Goal: Book appointment/travel/reservation

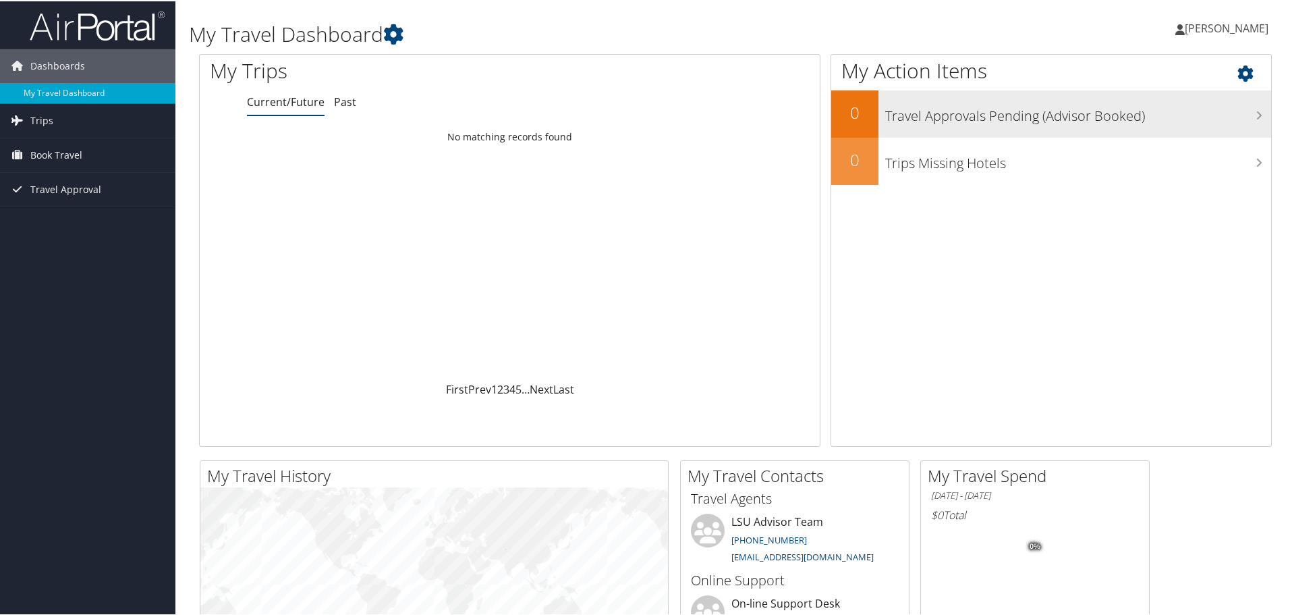
click at [1233, 115] on h3 "Travel Approvals Pending (Advisor Booked)" at bounding box center [1078, 112] width 386 height 26
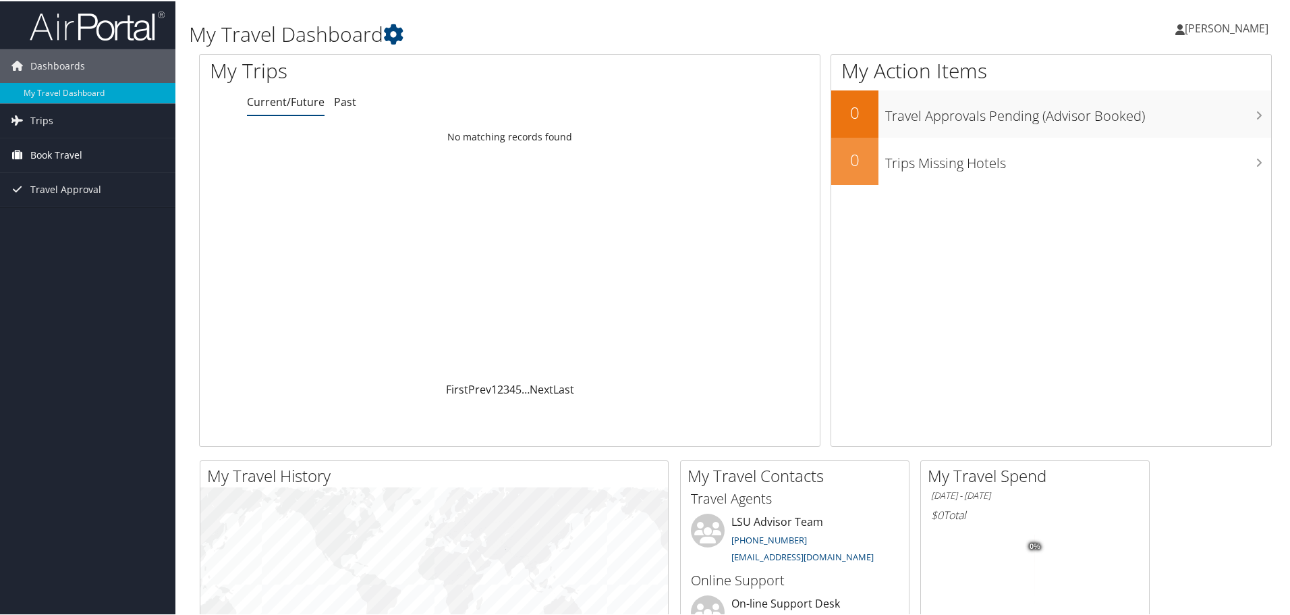
click at [65, 152] on span "Book Travel" at bounding box center [56, 154] width 52 height 34
click at [64, 117] on link "Trips" at bounding box center [87, 120] width 175 height 34
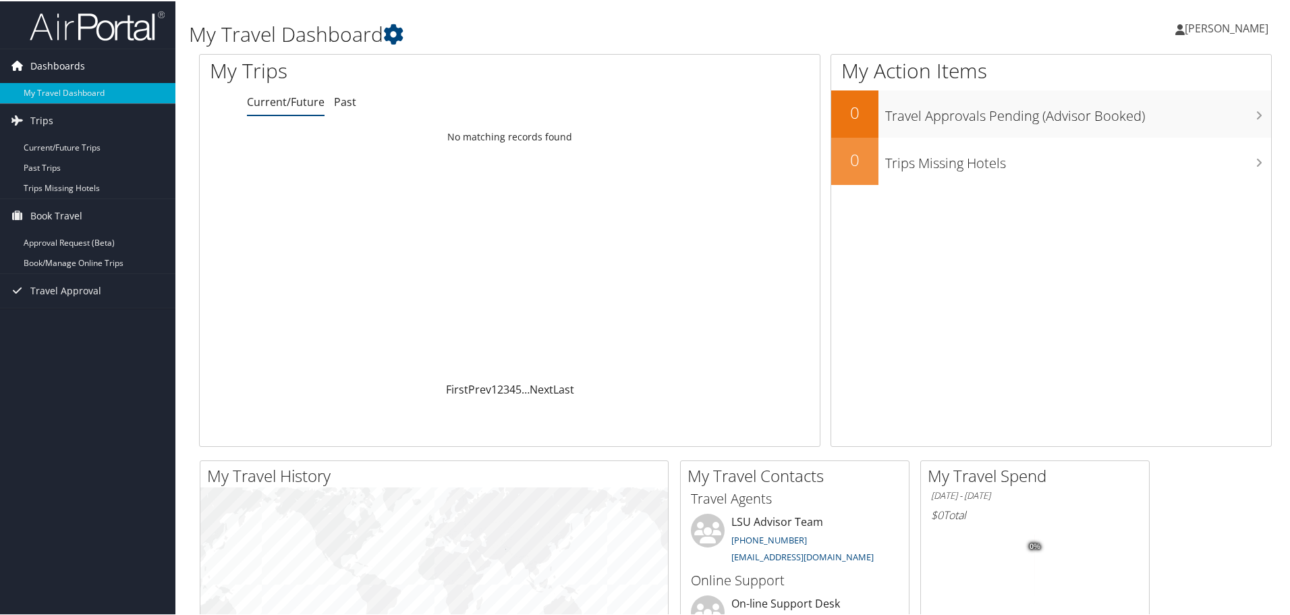
click at [109, 65] on link "Dashboards" at bounding box center [87, 65] width 175 height 34
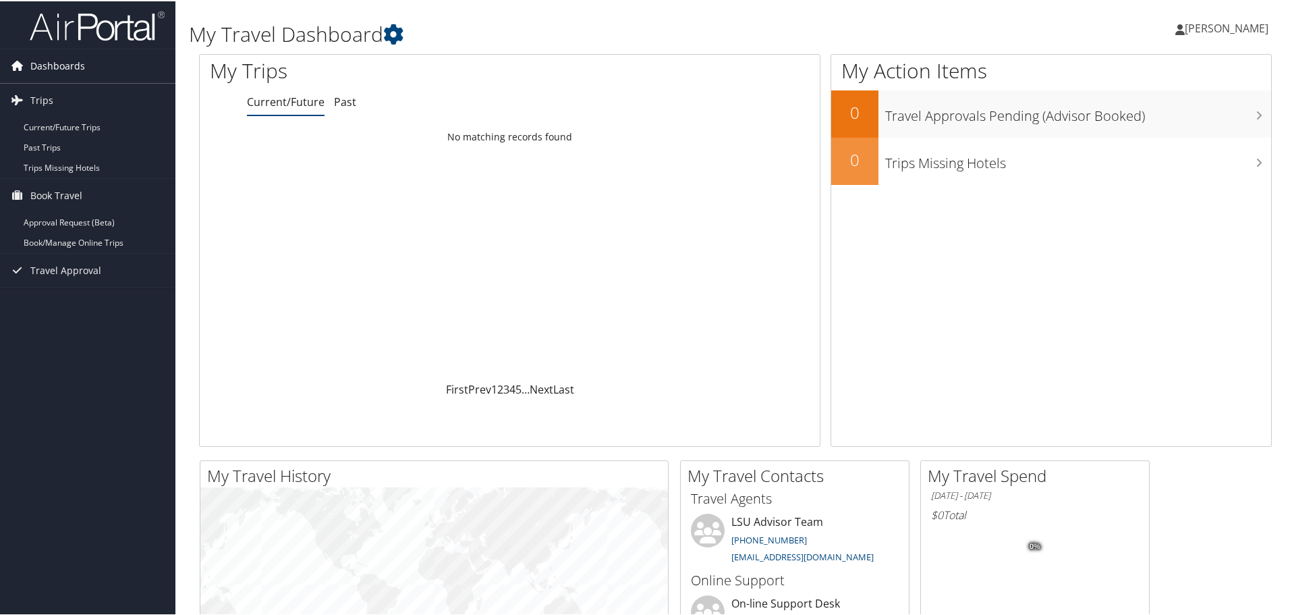
click at [109, 65] on link "Dashboards" at bounding box center [87, 65] width 175 height 34
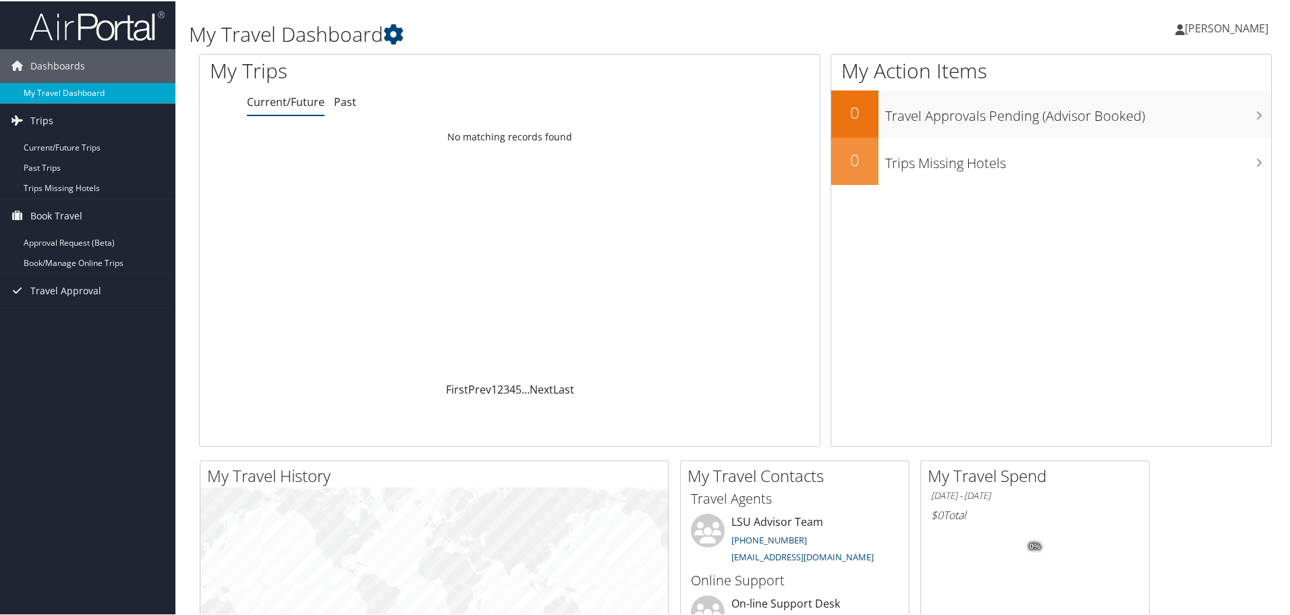
click at [92, 88] on link "My Travel Dashboard" at bounding box center [87, 92] width 175 height 20
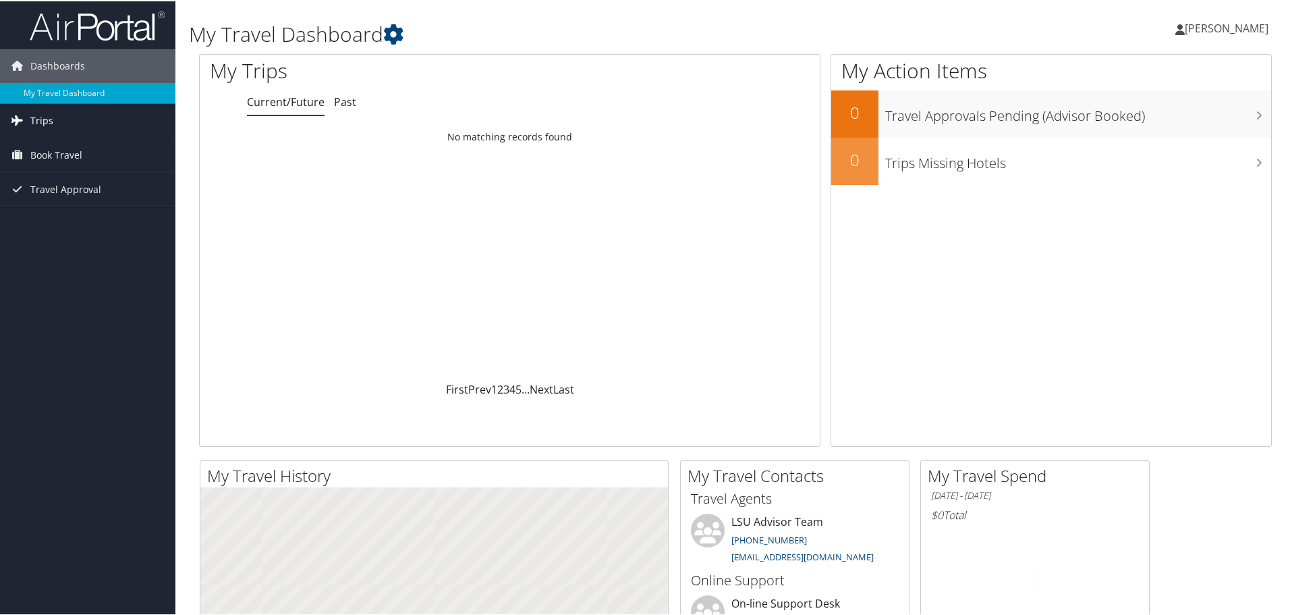
click at [53, 122] on link "Trips" at bounding box center [87, 120] width 175 height 34
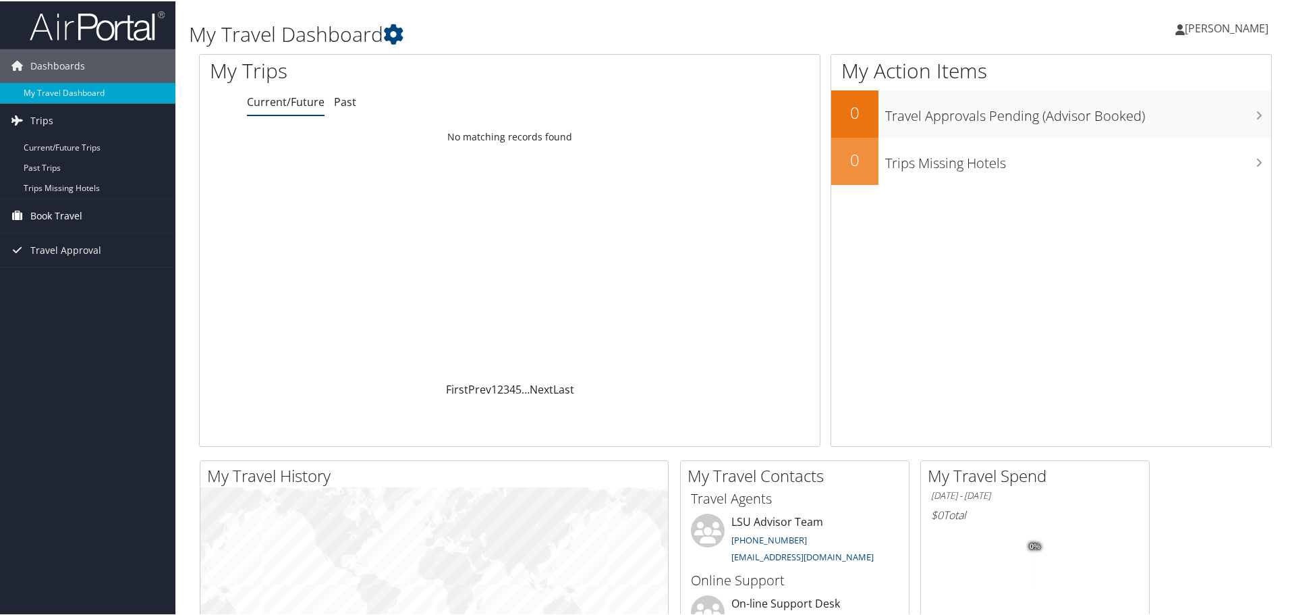
click at [77, 217] on span "Book Travel" at bounding box center [56, 215] width 52 height 34
click at [73, 265] on link "Book/Manage Online Trips" at bounding box center [87, 262] width 175 height 20
